Goal: Task Accomplishment & Management: Manage account settings

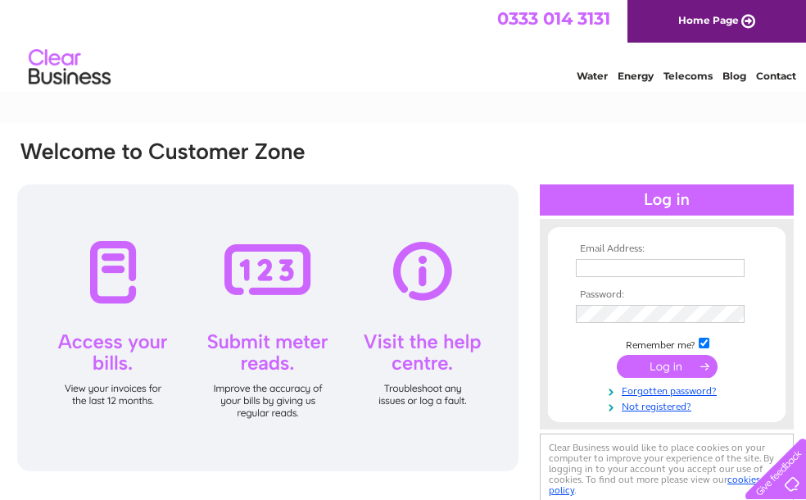
type input "[EMAIL_ADDRESS][DOMAIN_NAME]"
click at [673, 372] on input "submit" at bounding box center [667, 366] width 101 height 23
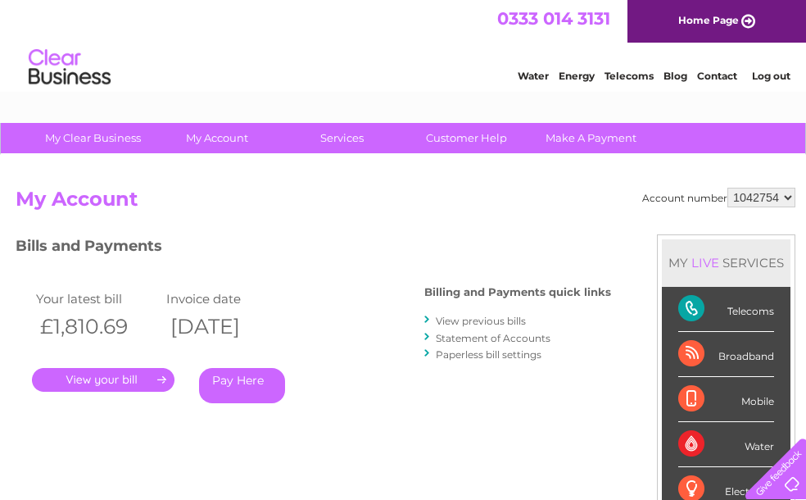
click at [97, 384] on link "." at bounding box center [103, 380] width 143 height 24
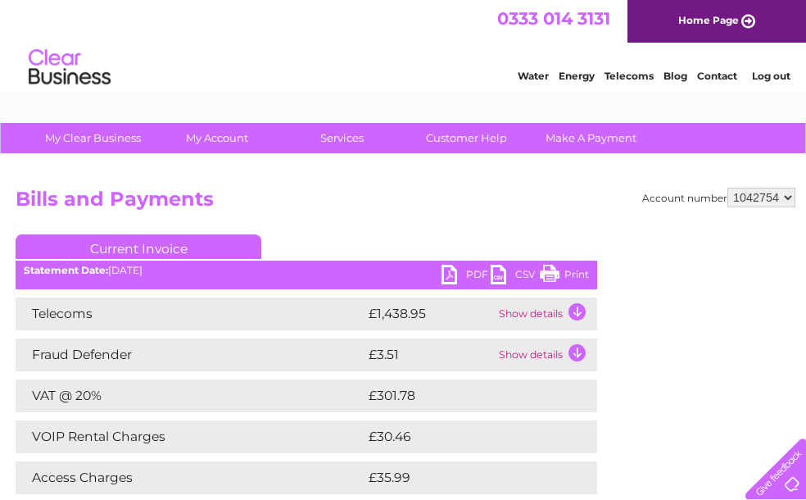
click at [458, 279] on link "PDF" at bounding box center [466, 277] width 49 height 24
